Goal: Task Accomplishment & Management: Use online tool/utility

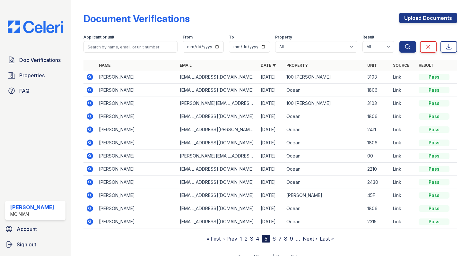
click at [242, 237] on link "1" at bounding box center [241, 238] width 2 height 6
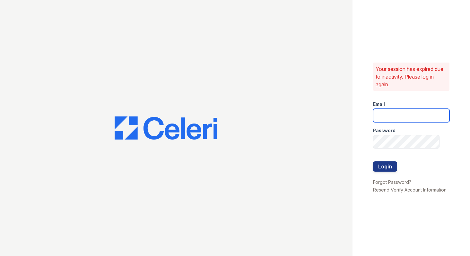
type input "[EMAIL_ADDRESS][DOMAIN_NAME]"
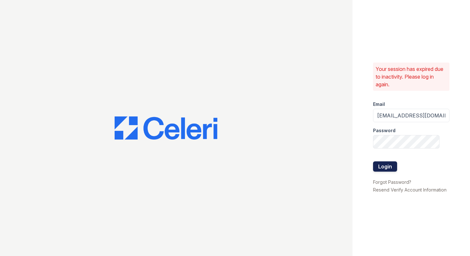
click at [380, 170] on button "Login" at bounding box center [385, 166] width 24 height 10
